Goal: Register for event/course

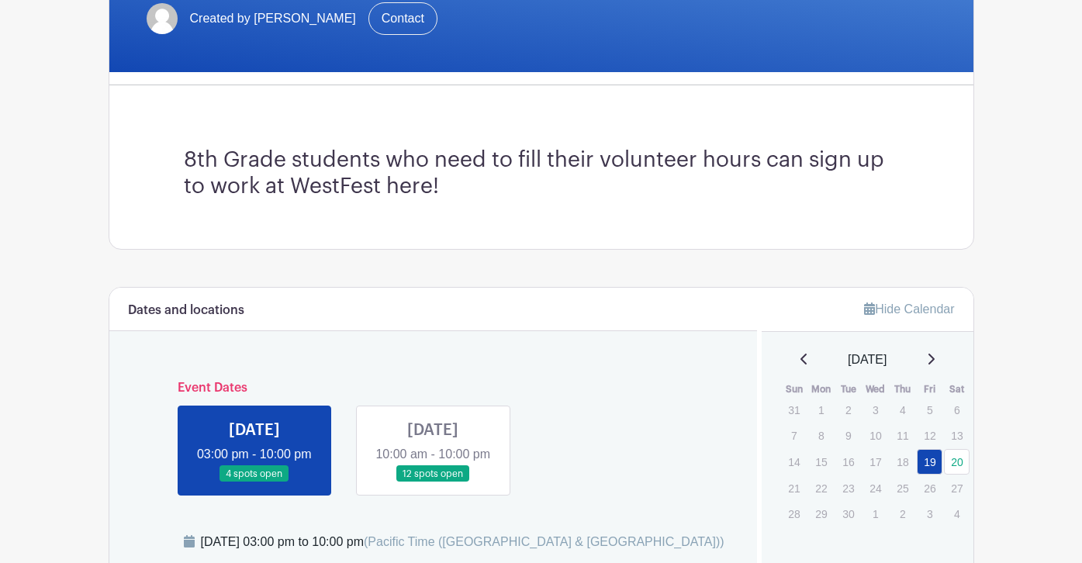
scroll to position [359, 0]
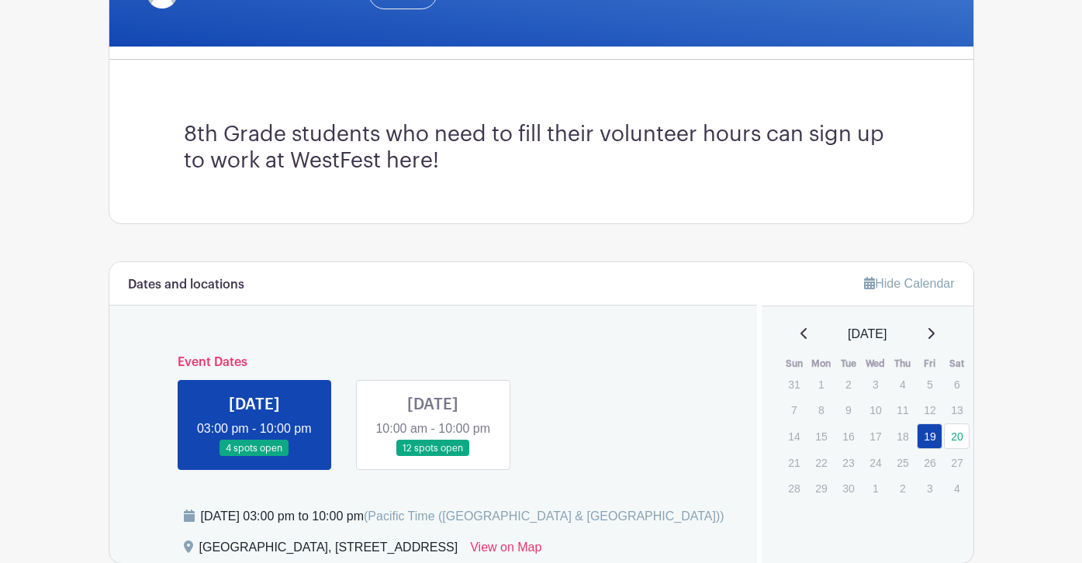
click at [254, 457] on link at bounding box center [254, 457] width 0 height 0
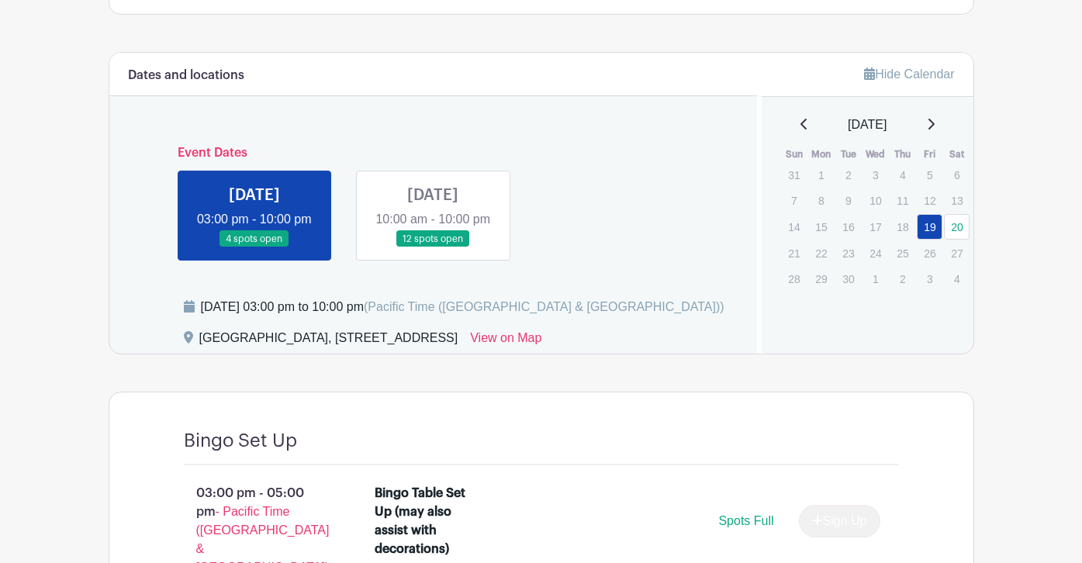
scroll to position [570, 0]
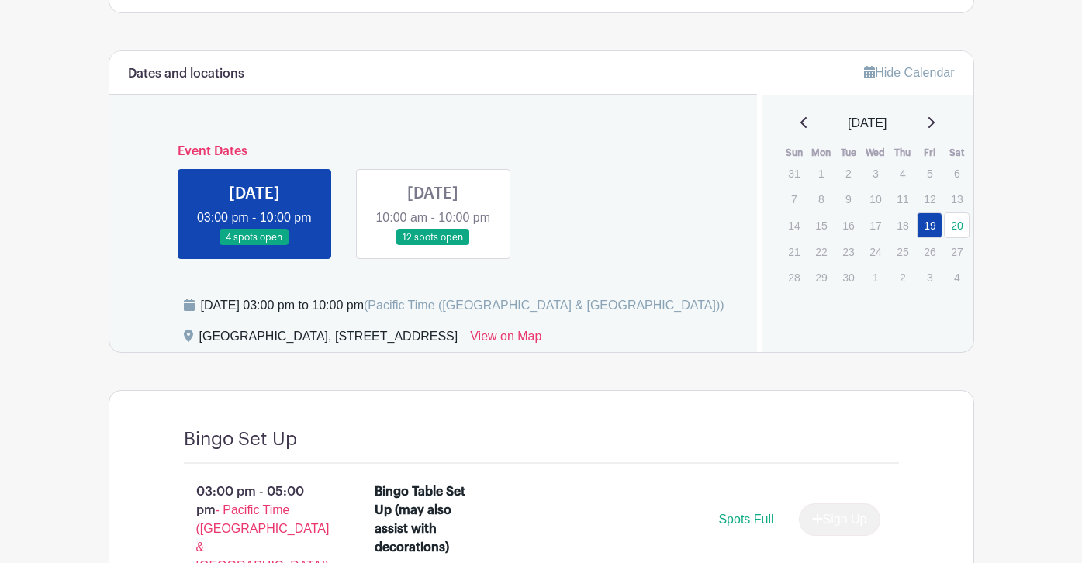
click at [433, 246] on link at bounding box center [433, 246] width 0 height 0
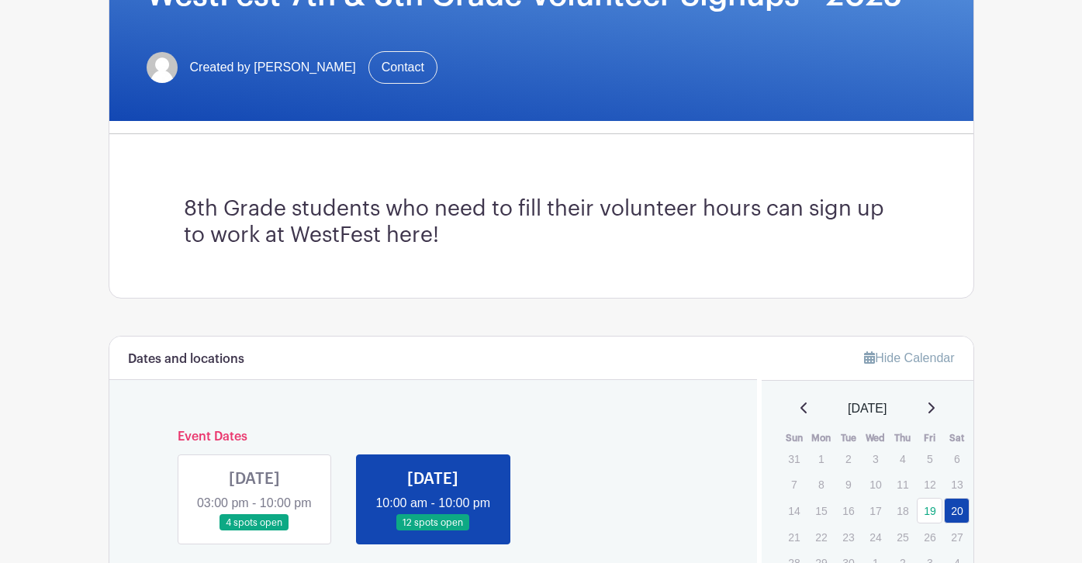
scroll to position [344, 0]
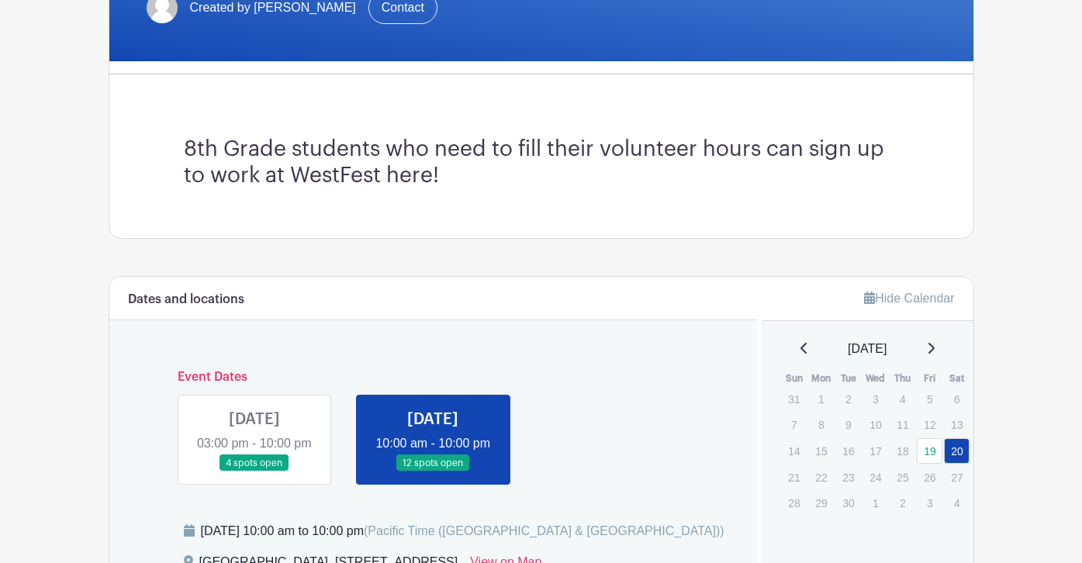
click at [254, 472] on link at bounding box center [254, 472] width 0 height 0
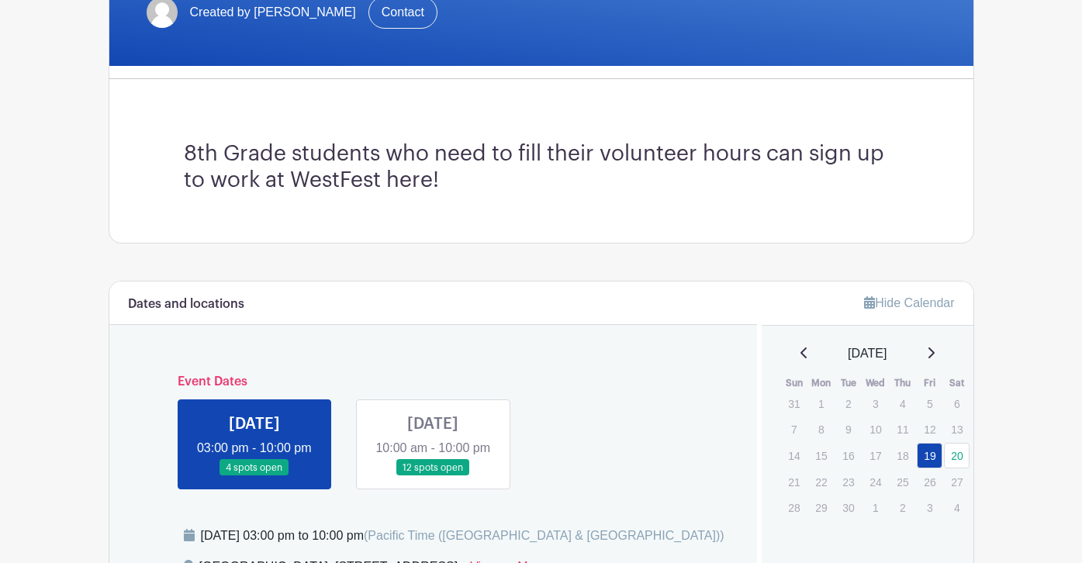
scroll to position [340, 0]
click at [433, 476] on link at bounding box center [433, 476] width 0 height 0
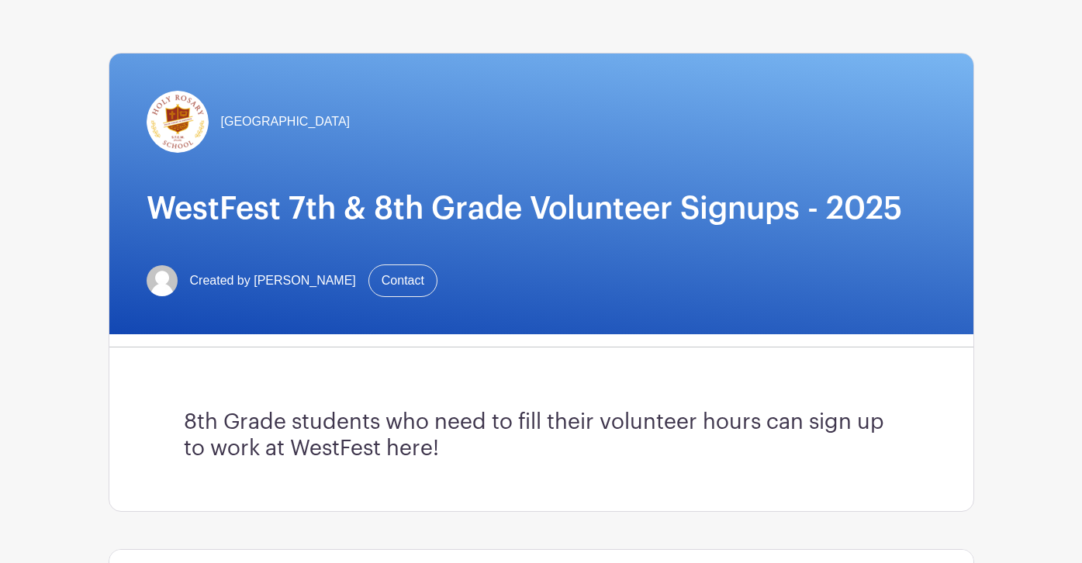
scroll to position [68, 0]
